Goal: Task Accomplishment & Management: Manage account settings

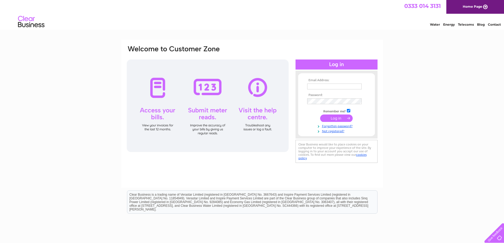
type input "cdscltd@aol.com"
click at [337, 117] on input "submit" at bounding box center [336, 118] width 33 height 7
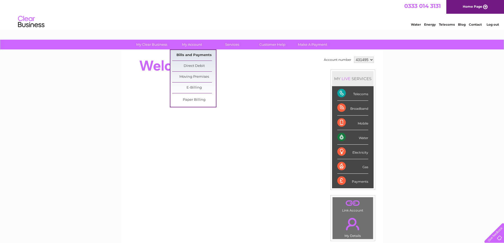
click at [190, 57] on link "Bills and Payments" at bounding box center [194, 55] width 44 height 11
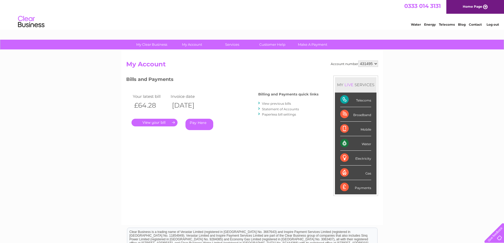
click at [168, 121] on link "." at bounding box center [155, 123] width 46 height 8
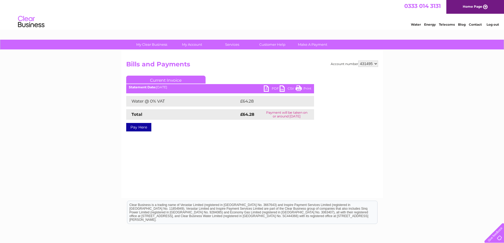
click at [269, 88] on link "PDF" at bounding box center [272, 89] width 16 height 8
